Goal: Task Accomplishment & Management: Manage account settings

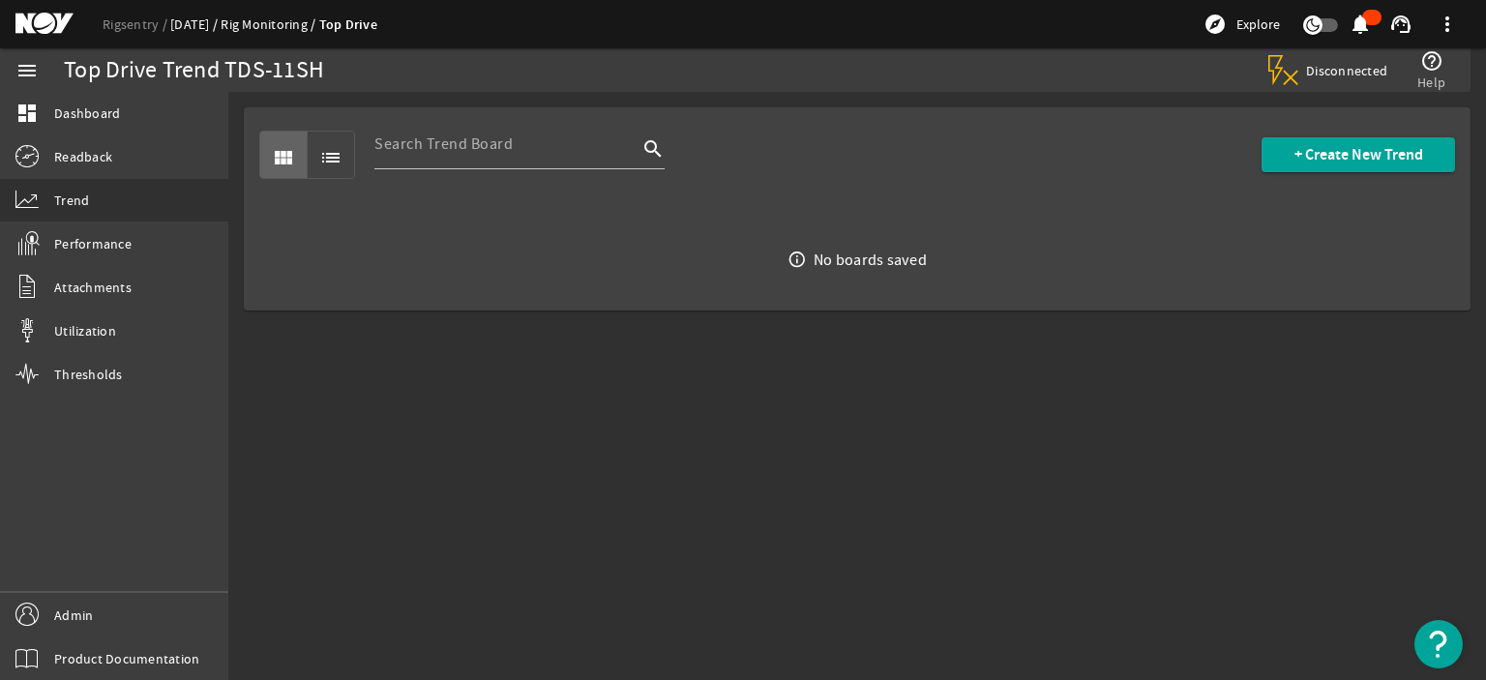
click at [182, 26] on link "[DATE]" at bounding box center [195, 23] width 50 height 17
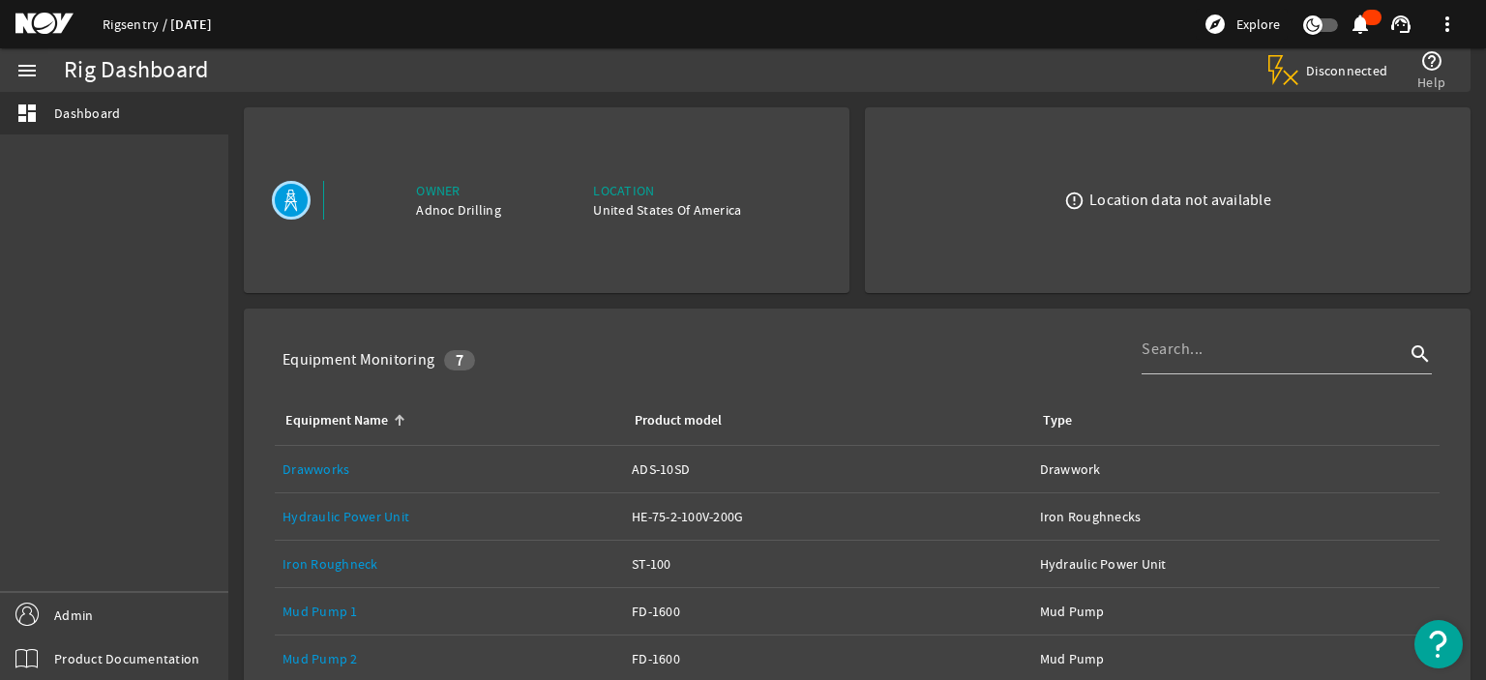
click at [129, 22] on link "Rigsentry" at bounding box center [137, 23] width 68 height 17
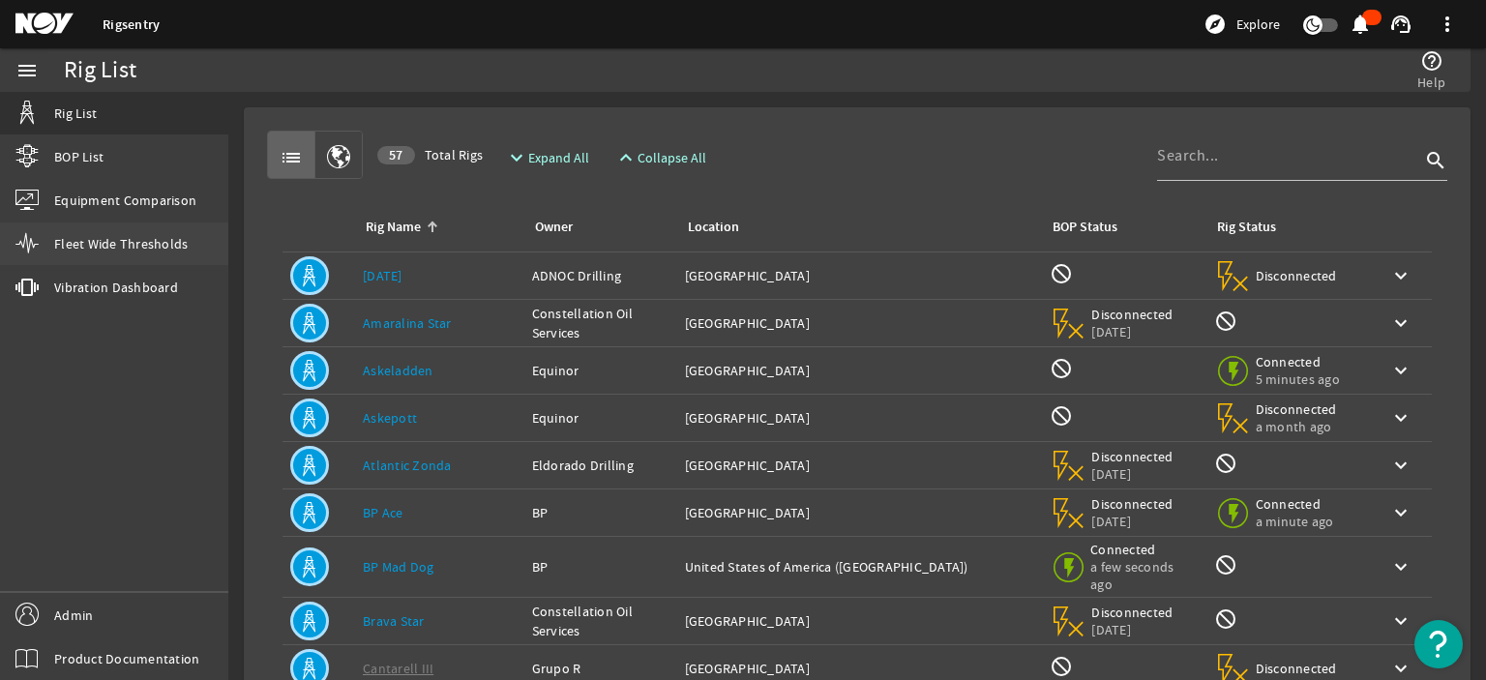
click at [129, 238] on span "Fleet Wide Thresholds" at bounding box center [121, 243] width 134 height 19
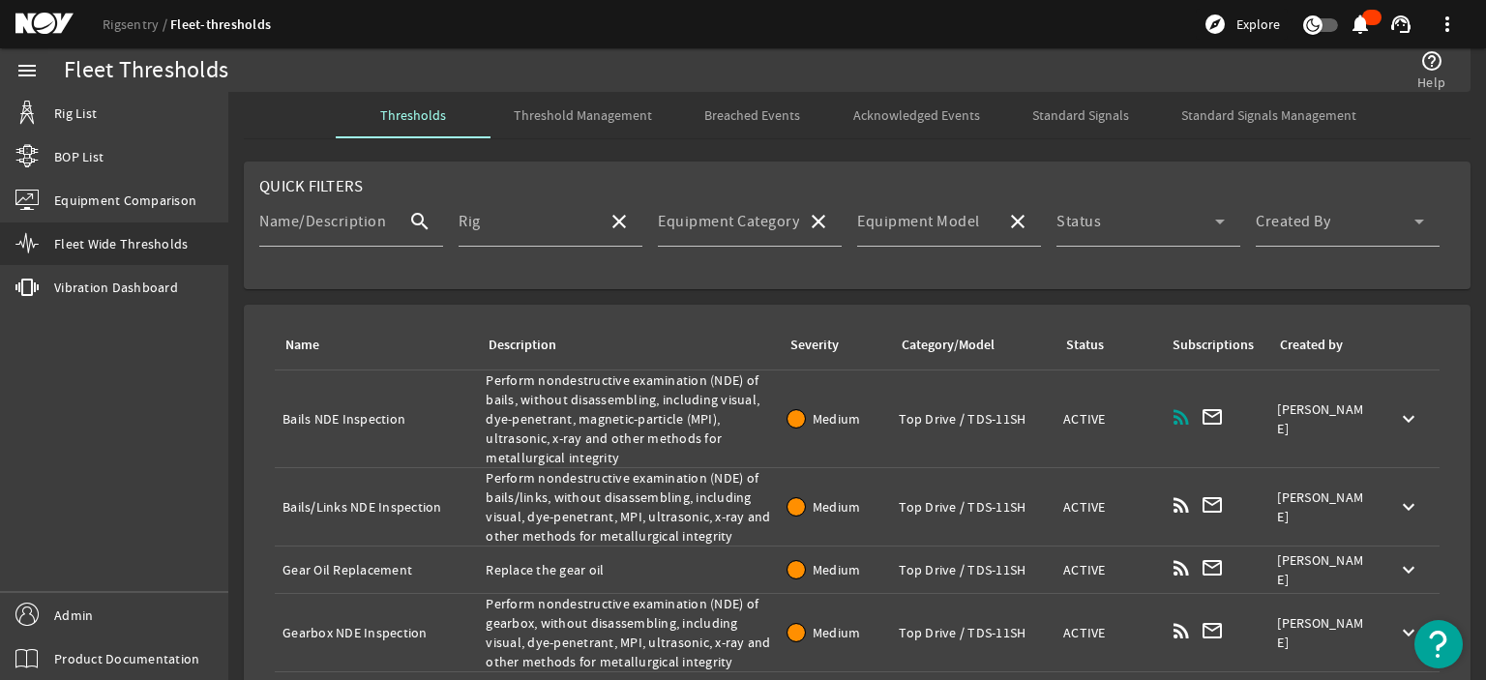
click at [689, 295] on rigsentry-mat-card "Quick Filters Name/Description search Rig close Equipment Category close Equipm…" at bounding box center [857, 225] width 1258 height 143
click at [553, 227] on input "Rig" at bounding box center [526, 229] width 134 height 23
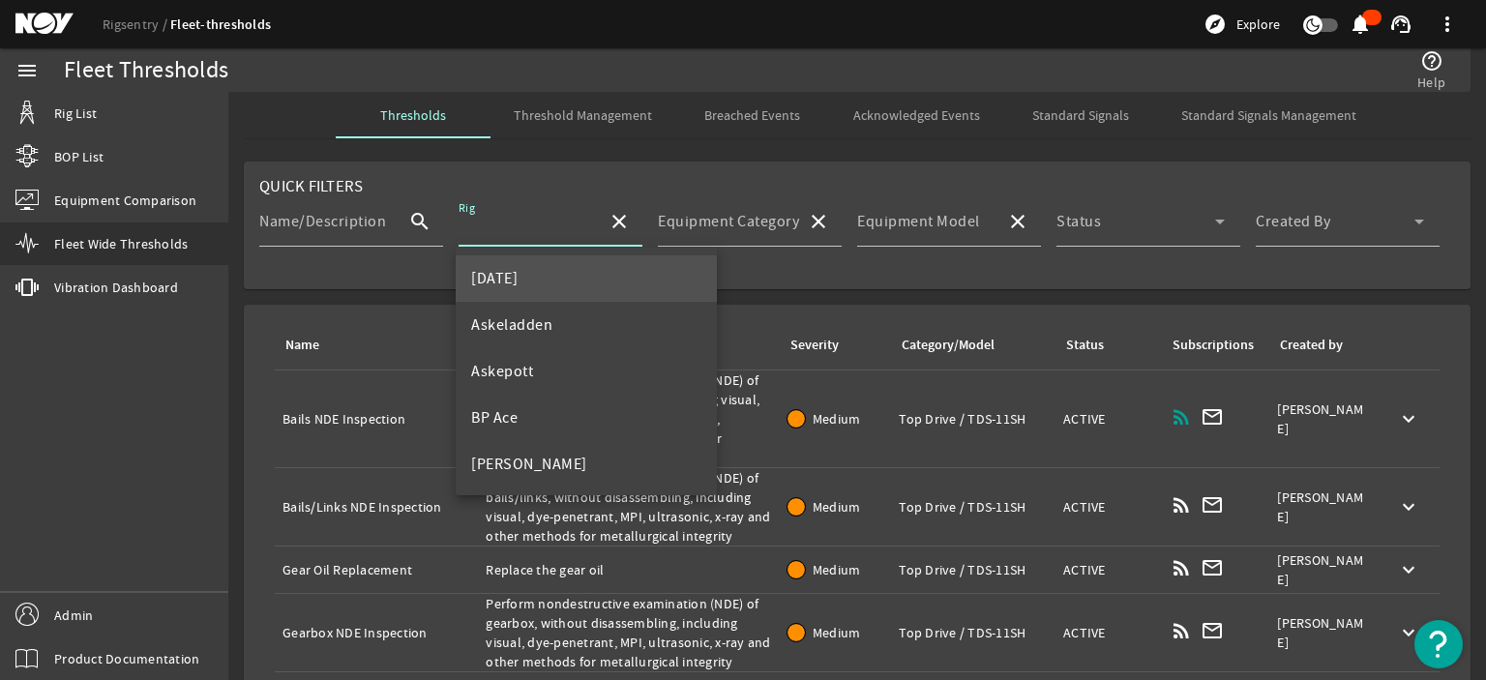
click at [551, 273] on mat-option "[DATE]" at bounding box center [586, 278] width 261 height 46
type input "[DATE]"
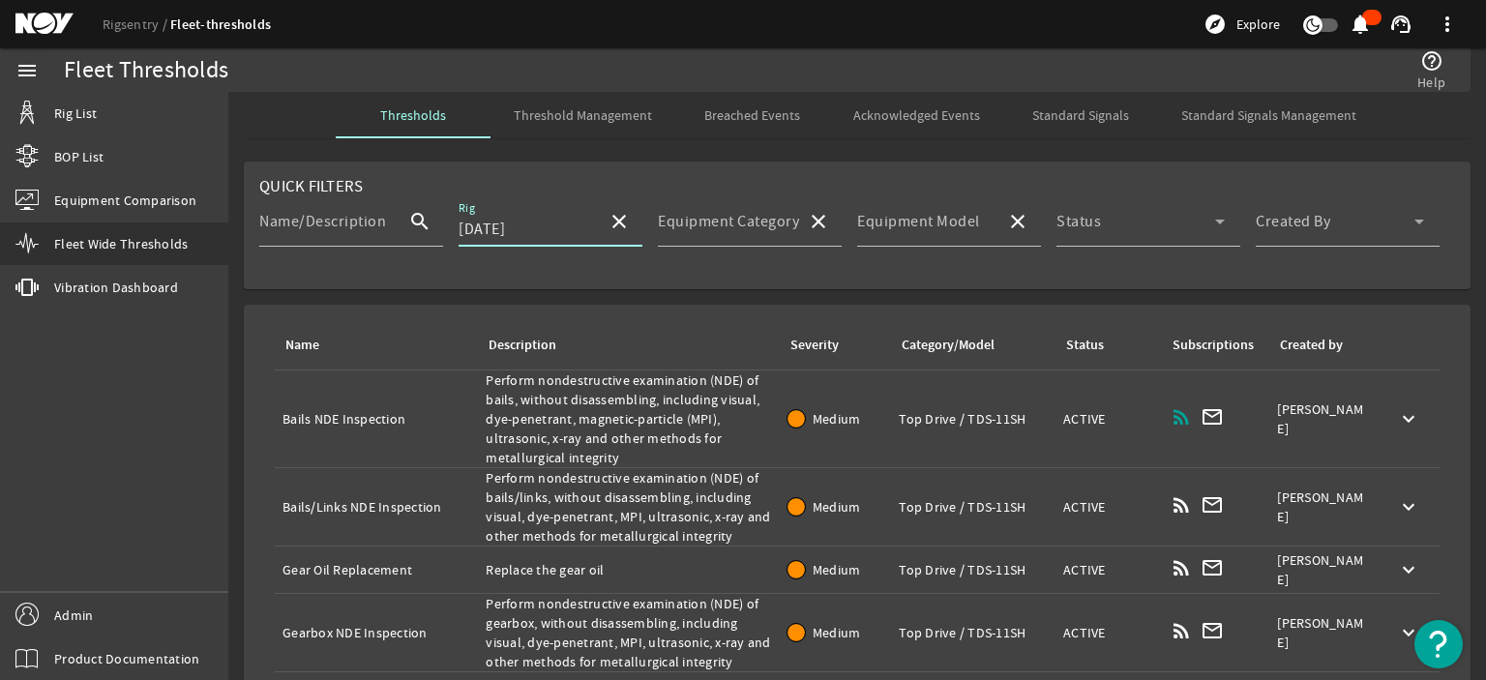
click at [598, 288] on mat-card "Quick Filters Name/Description search Rig [DATE] close Equipment Category close…" at bounding box center [857, 226] width 1227 height 128
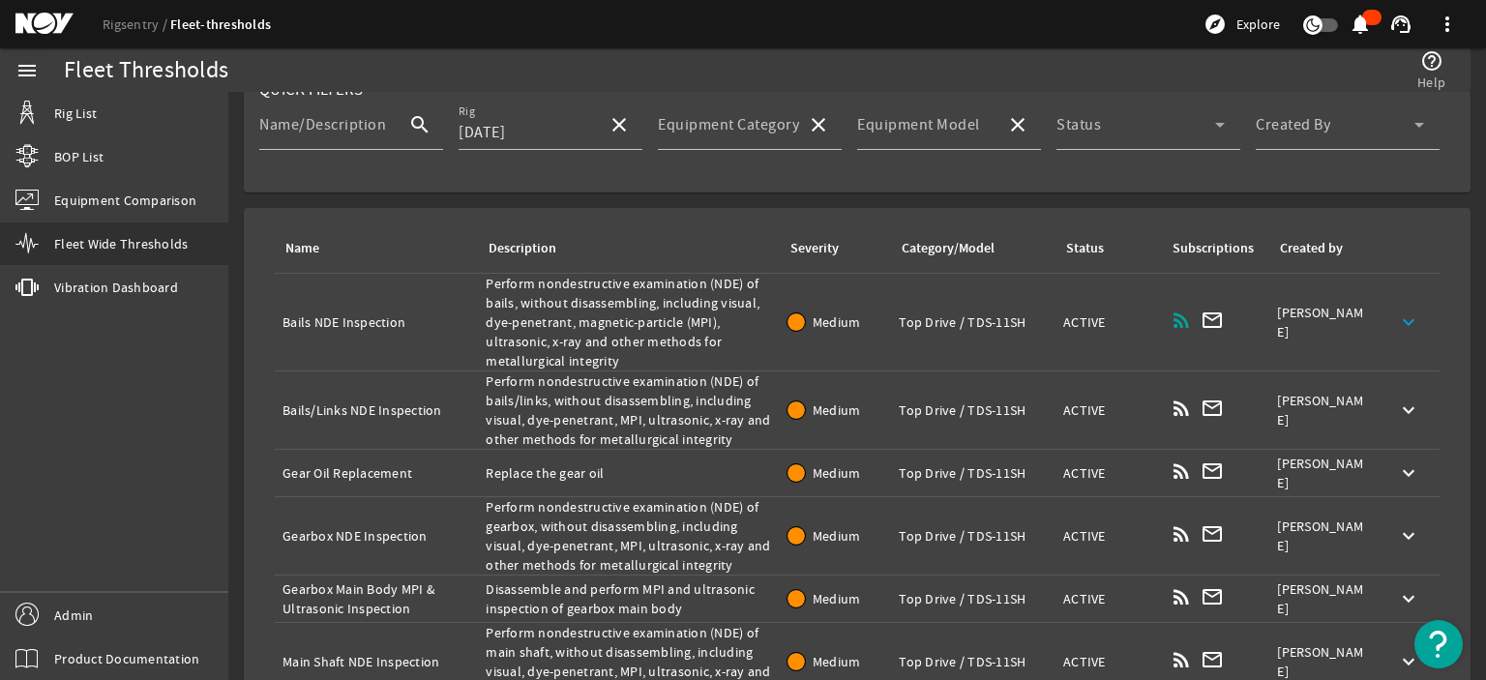
click at [1386, 316] on span at bounding box center [1409, 322] width 46 height 46
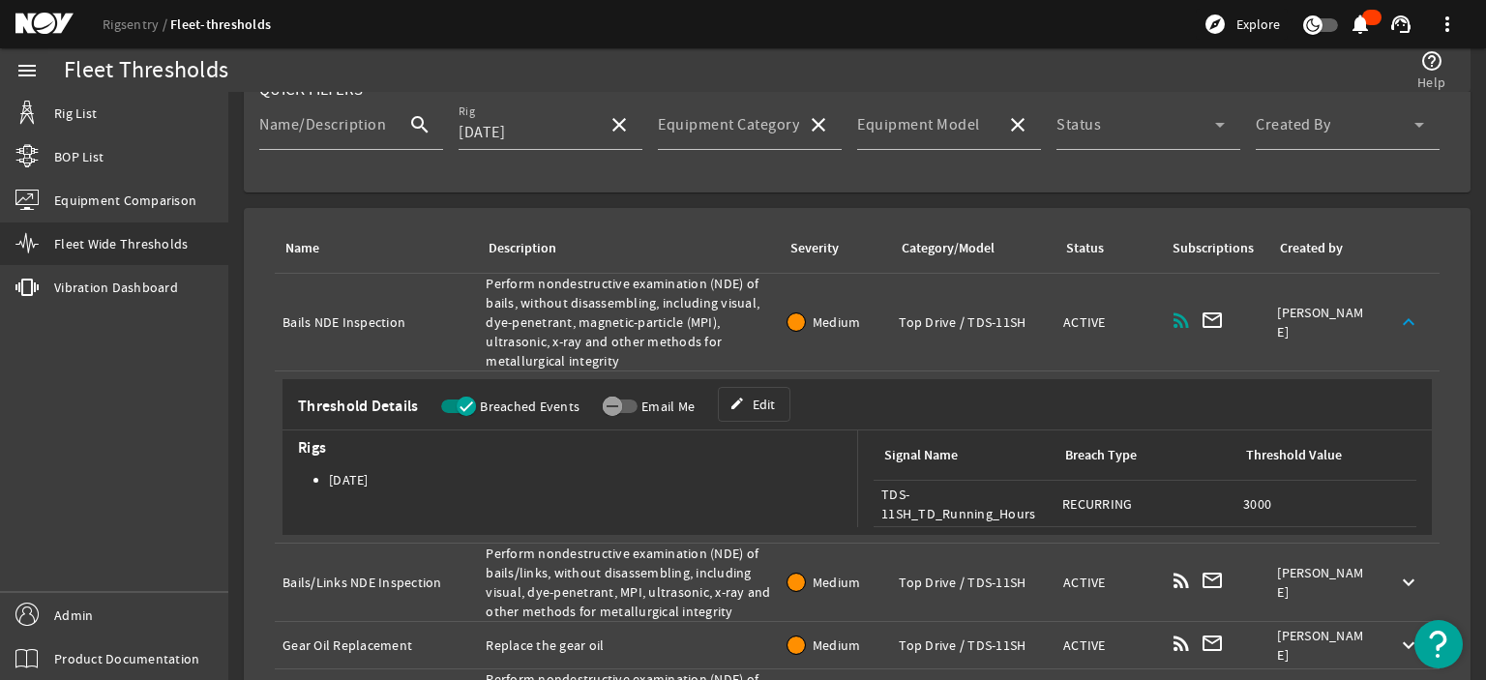
click at [1399, 315] on mat-icon "keyboard_arrow_up" at bounding box center [1408, 322] width 23 height 23
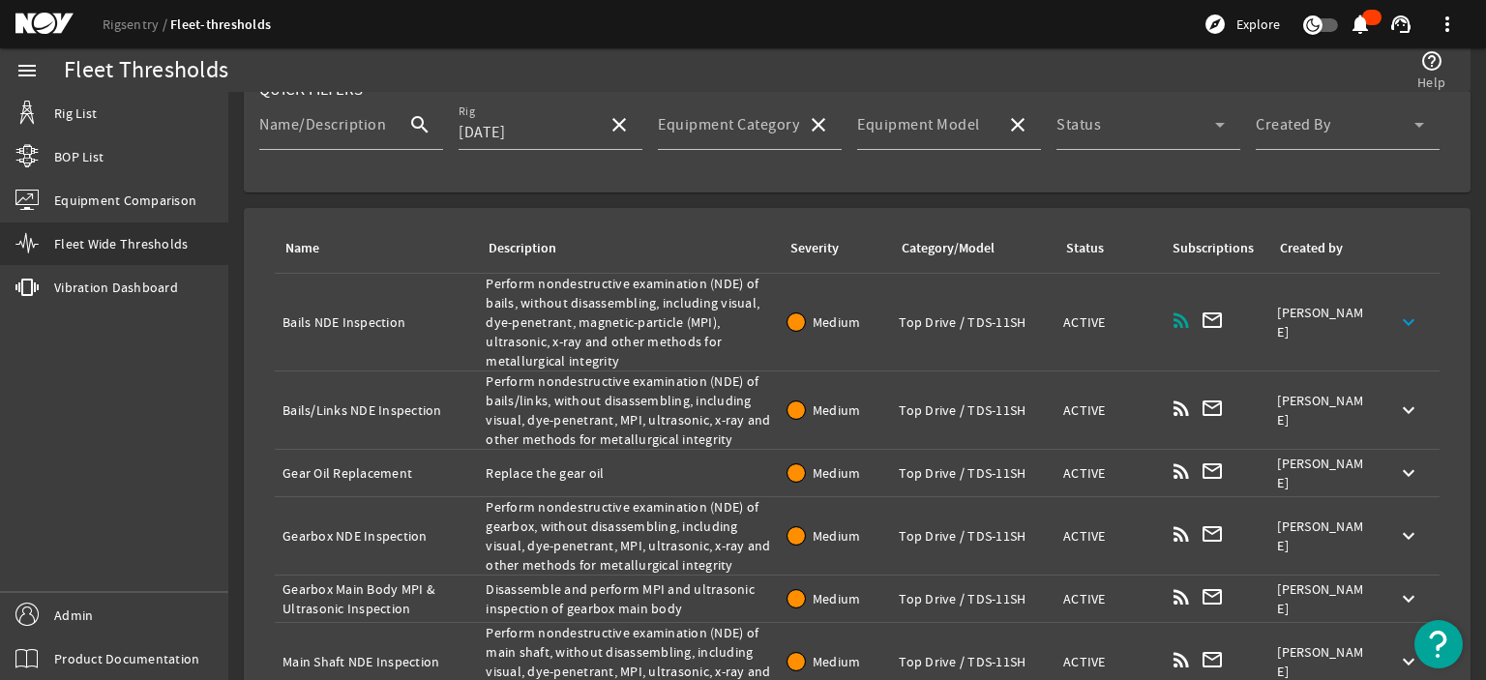
click at [899, 318] on div "Category/Model: Top Drive / TDS-11SH" at bounding box center [973, 322] width 149 height 19
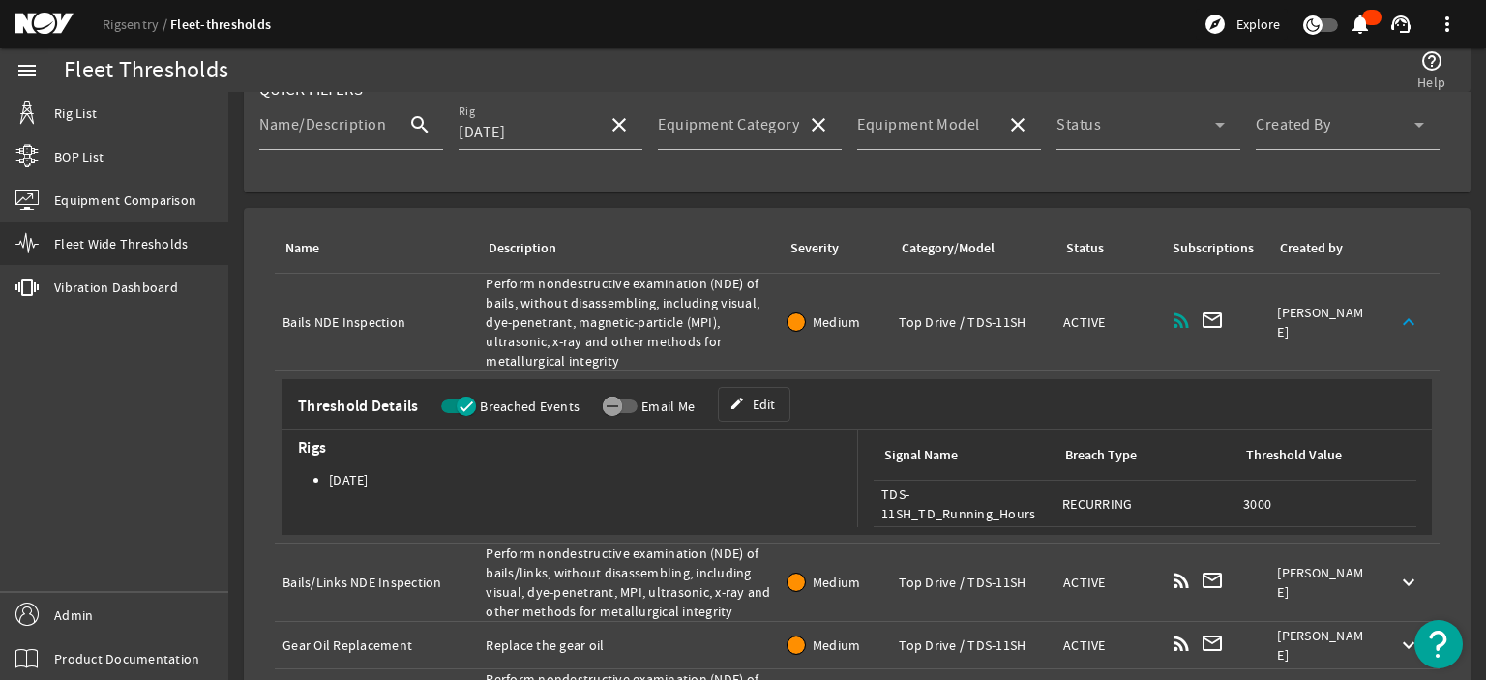
click at [454, 405] on span "button" at bounding box center [458, 407] width 35 height 14
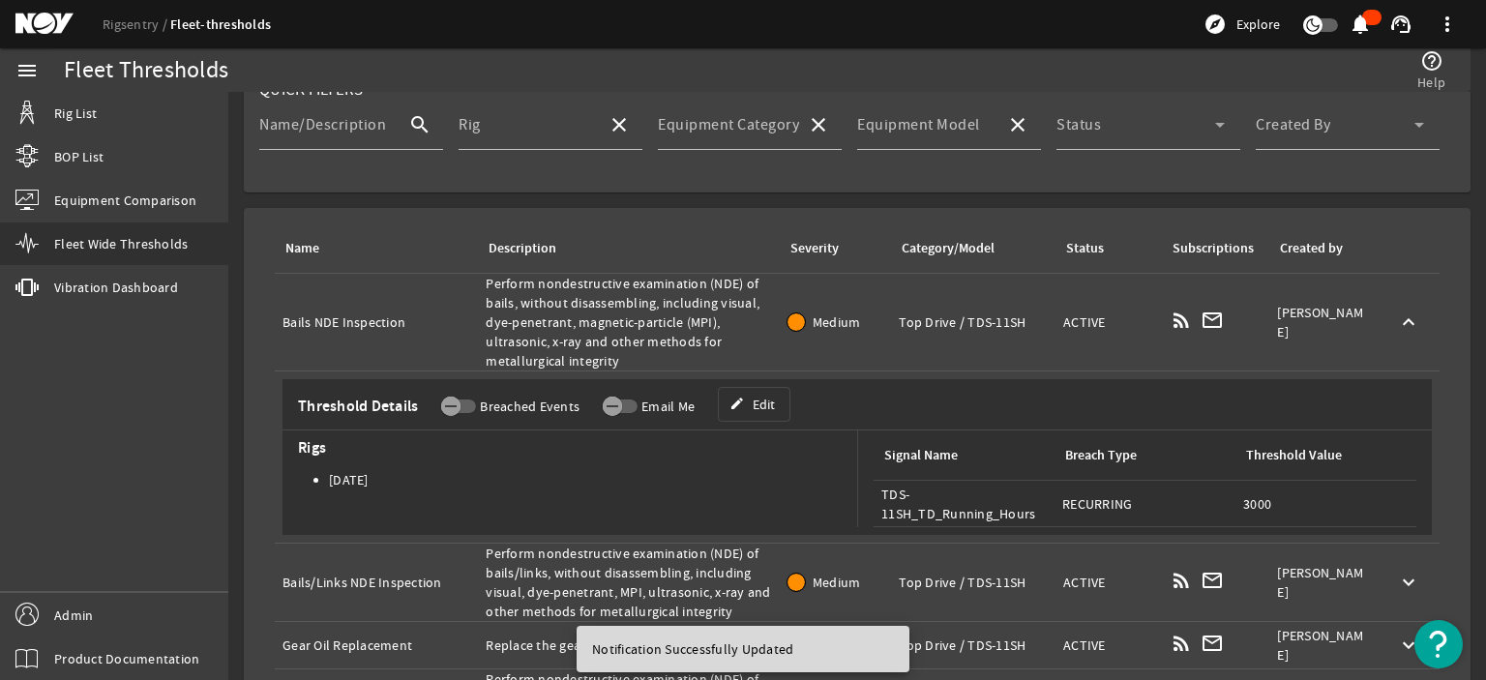
click at [455, 344] on td "Name: Bails NDE Inspection" at bounding box center [376, 323] width 203 height 98
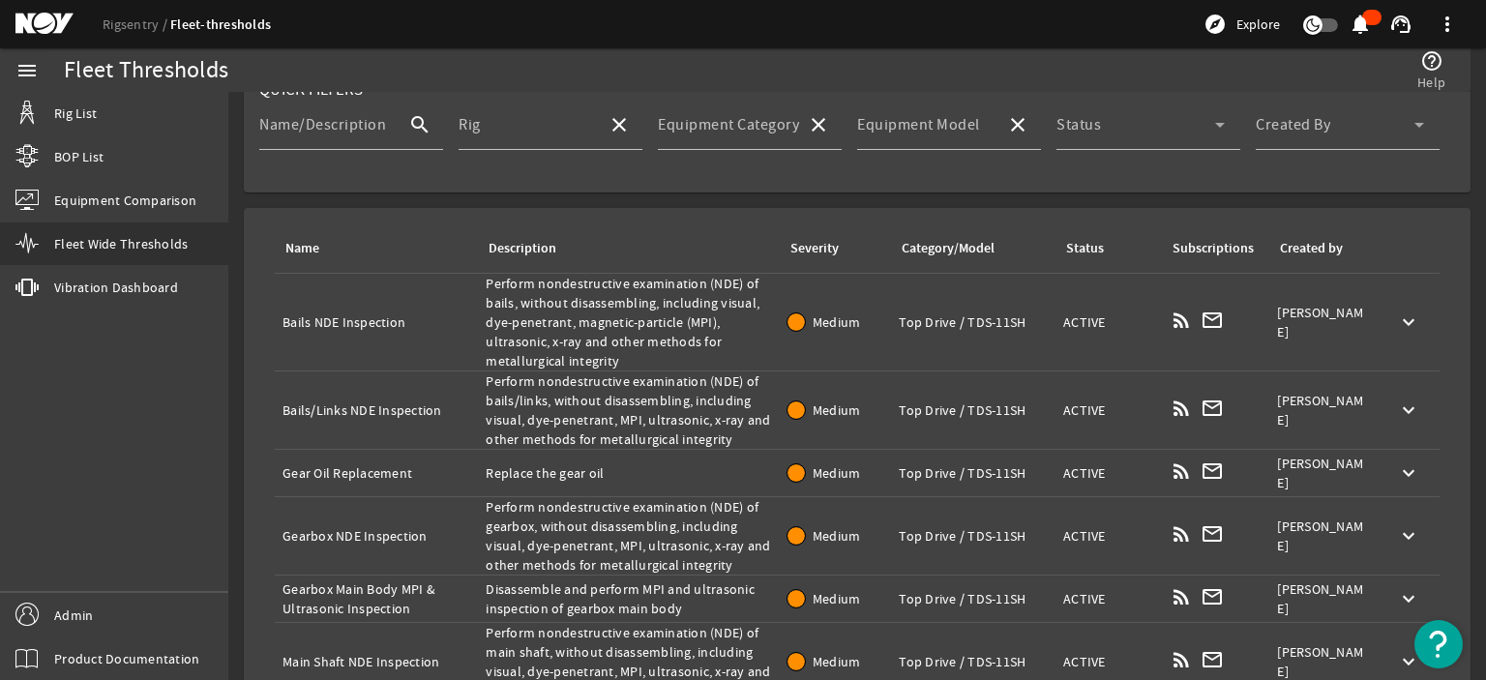
click at [132, 397] on div "menu Rig List BOP List Equipment Comparison Fleet Wide Thresholds vibration Vib…" at bounding box center [114, 364] width 228 height 632
click at [139, 350] on div "menu Rig List BOP List Equipment Comparison Fleet Wide Thresholds vibration Vib…" at bounding box center [114, 364] width 228 height 632
